Goal: Register for event/course

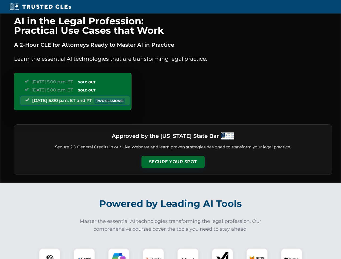
click at [173, 162] on button "Secure Your Spot" at bounding box center [172, 162] width 63 height 12
click at [50, 254] on img at bounding box center [50, 259] width 16 height 16
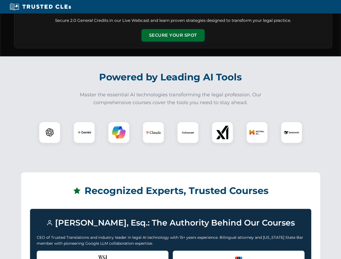
click at [84, 254] on div "Recognized by the WSJ [PERSON_NAME] was featured for his expertise in AI legal …" at bounding box center [103, 262] width 132 height 22
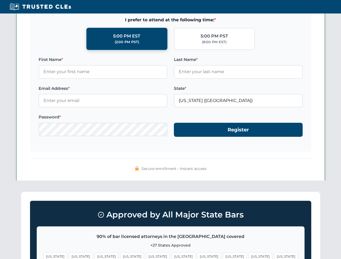
click at [197, 254] on span "[US_STATE]" at bounding box center [208, 257] width 23 height 8
click at [249, 254] on span "[US_STATE]" at bounding box center [260, 257] width 23 height 8
